Goal: Transaction & Acquisition: Book appointment/travel/reservation

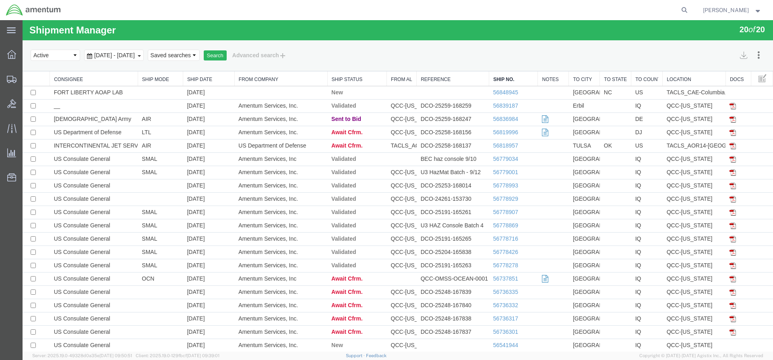
drag, startPoint x: 250, startPoint y: 56, endPoint x: 114, endPoint y: 63, distance: 137.1
click at [227, 56] on button "Search" at bounding box center [215, 55] width 23 height 10
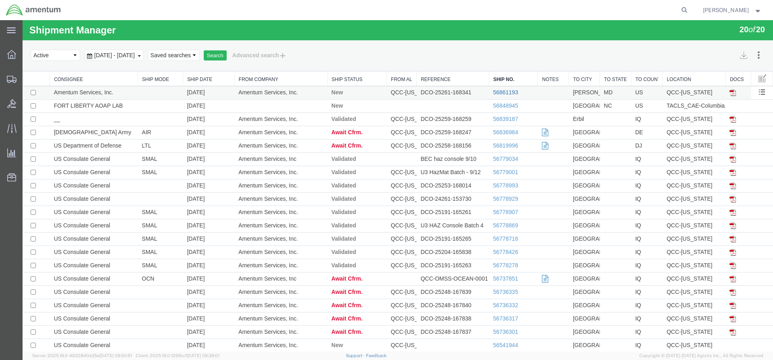
click at [503, 93] on link "56861193" at bounding box center [505, 92] width 25 height 6
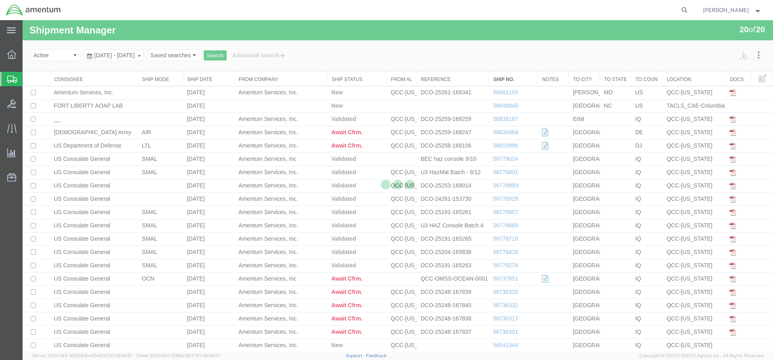
select select "42668"
select select "42675"
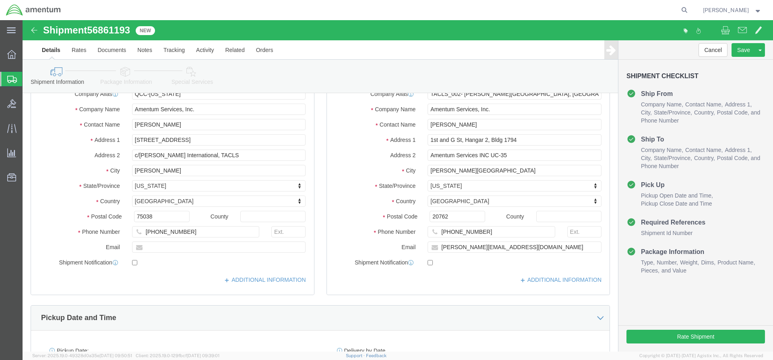
scroll to position [81, 0]
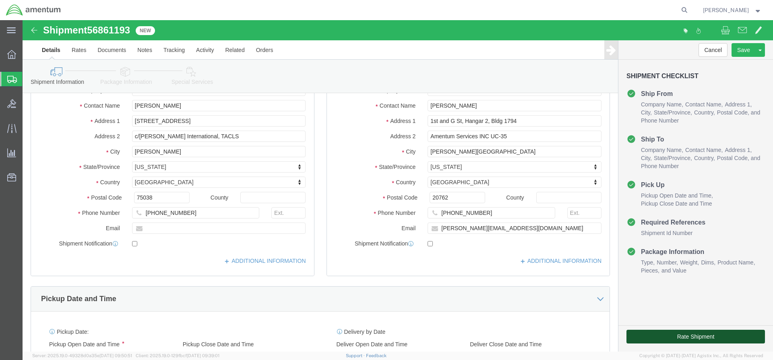
click button "Rate Shipment"
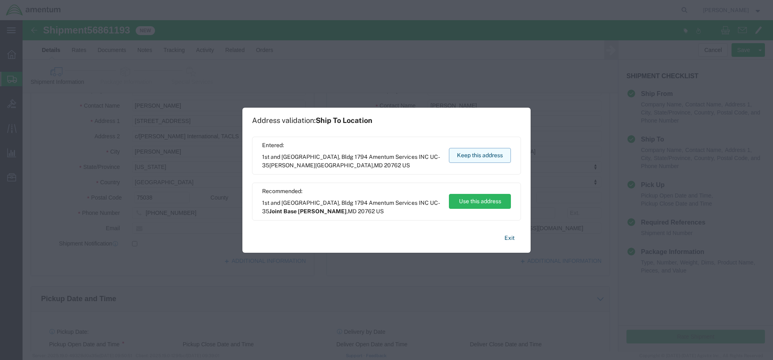
click at [456, 156] on button "Keep this address" at bounding box center [480, 155] width 62 height 15
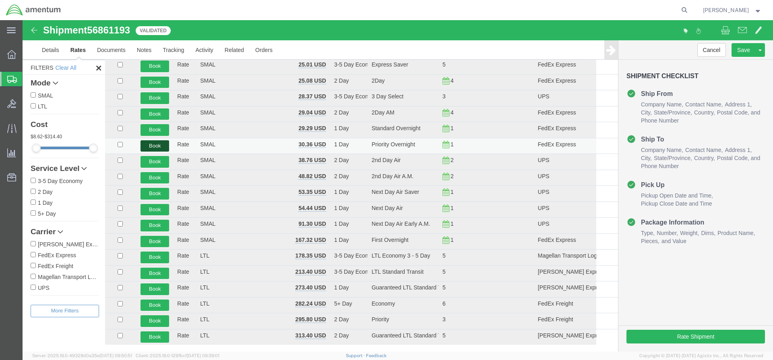
click at [152, 145] on button "Book" at bounding box center [155, 146] width 29 height 12
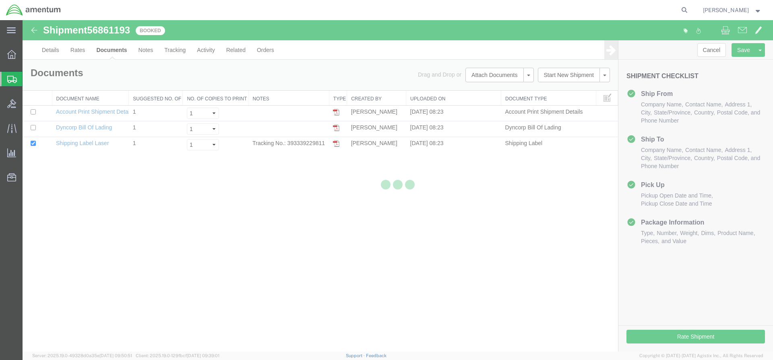
scroll to position [0, 0]
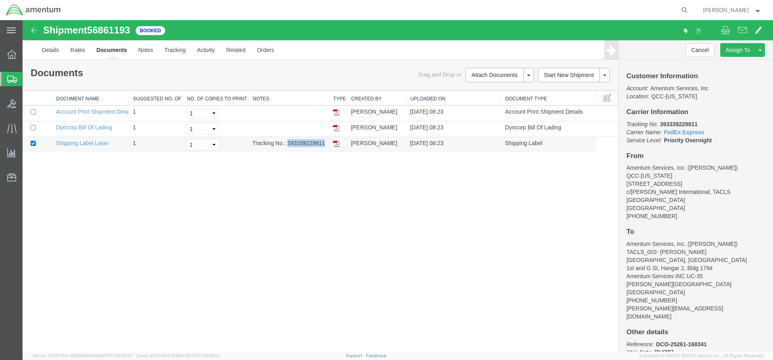
drag, startPoint x: 288, startPoint y: 143, endPoint x: 325, endPoint y: 144, distance: 36.3
click at [325, 144] on td "Tracking No.: 393339229811" at bounding box center [288, 145] width 81 height 16
copy td "393339229811"
click at [336, 145] on img at bounding box center [336, 143] width 6 height 6
drag, startPoint x: 12, startPoint y: 56, endPoint x: 19, endPoint y: 57, distance: 6.1
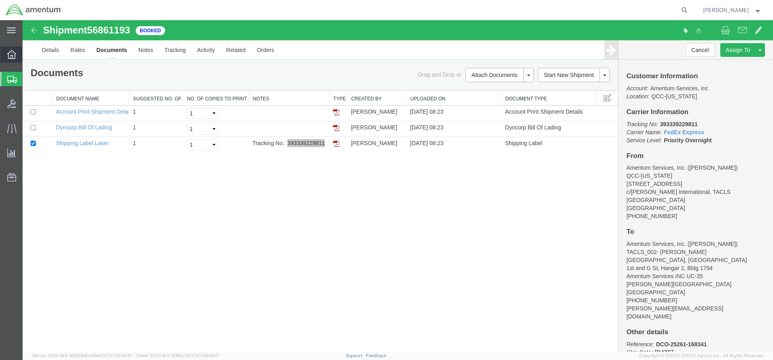
click at [12, 56] on icon at bounding box center [11, 54] width 9 height 9
